Goal: Information Seeking & Learning: Learn about a topic

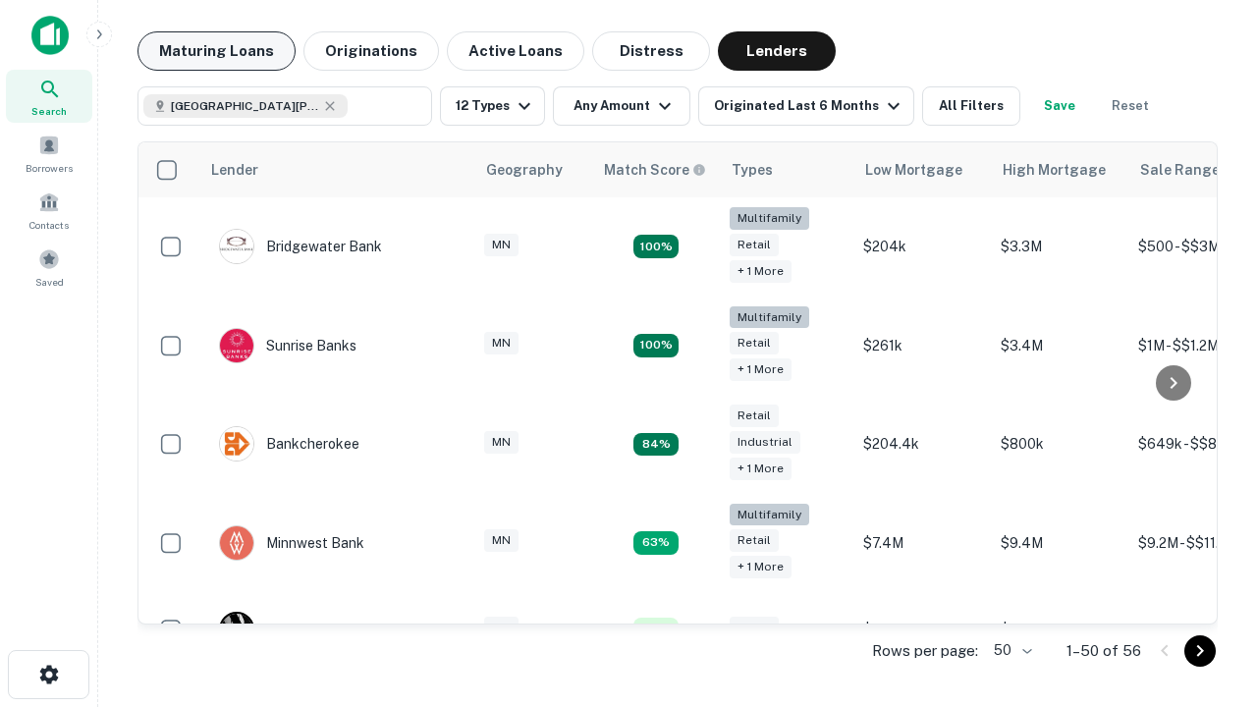
click at [216, 51] on button "Maturing Loans" at bounding box center [216, 50] width 158 height 39
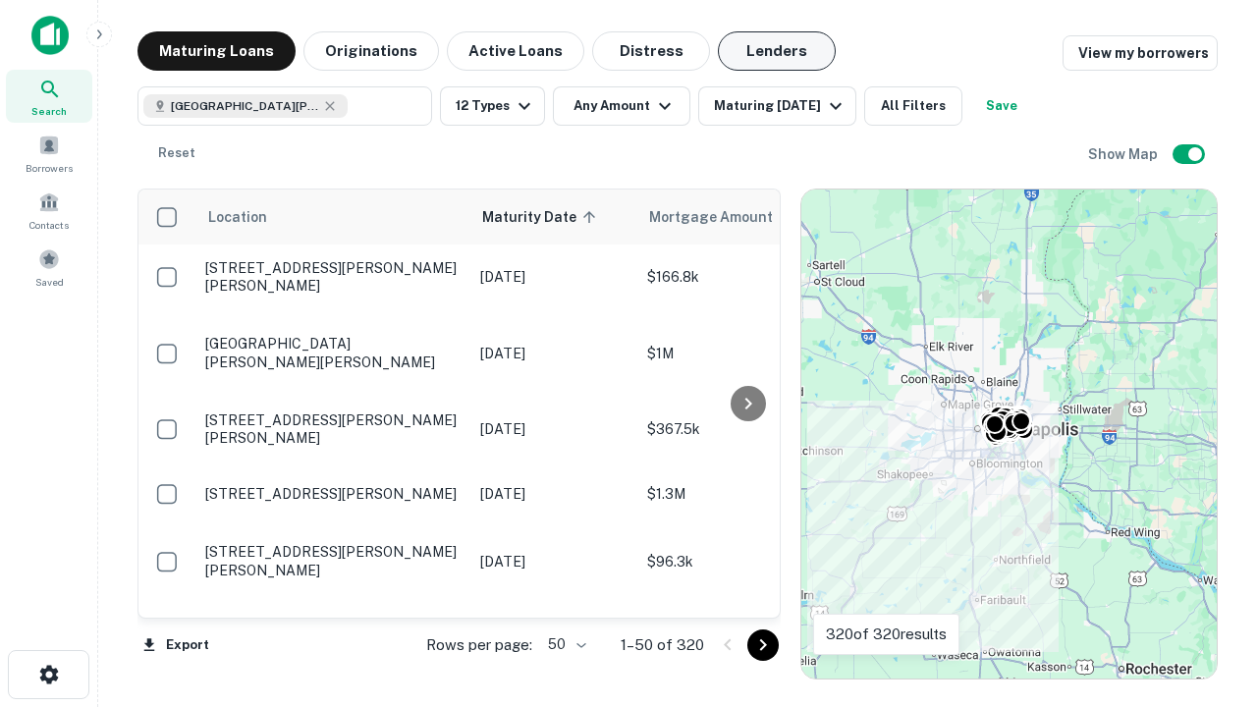
click at [777, 51] on button "Lenders" at bounding box center [777, 50] width 118 height 39
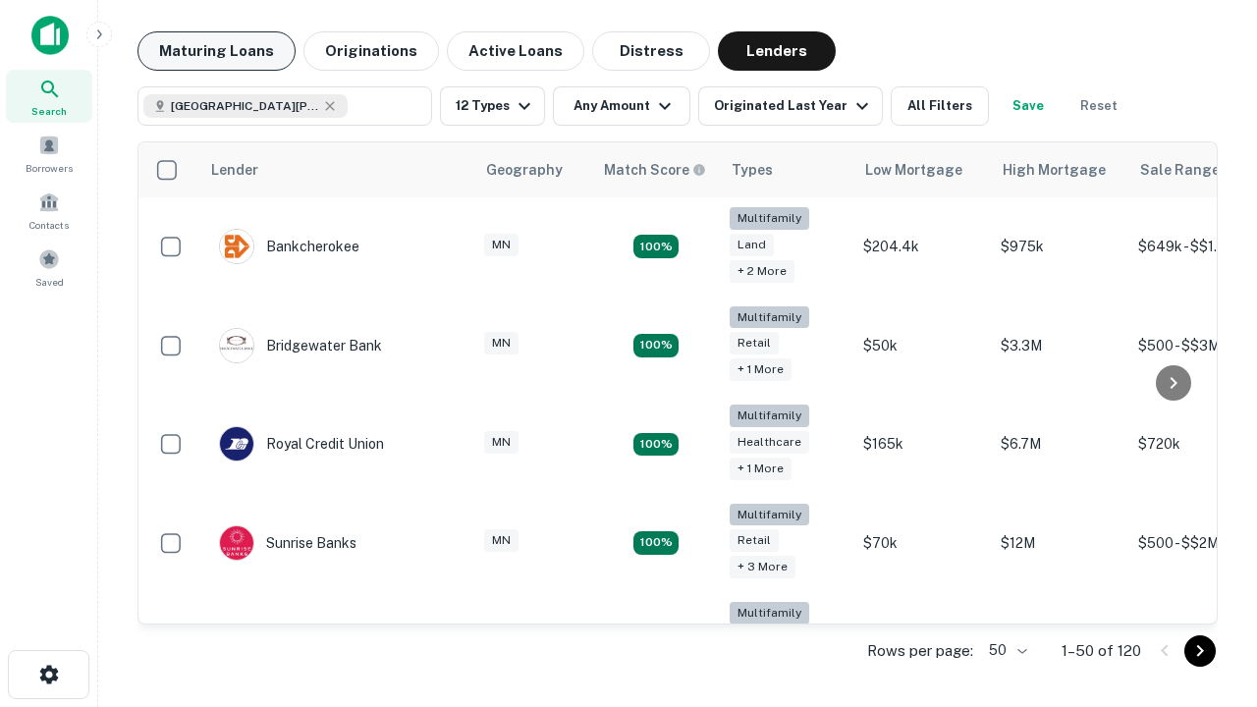
click at [216, 51] on button "Maturing Loans" at bounding box center [216, 50] width 158 height 39
